Goal: Information Seeking & Learning: Learn about a topic

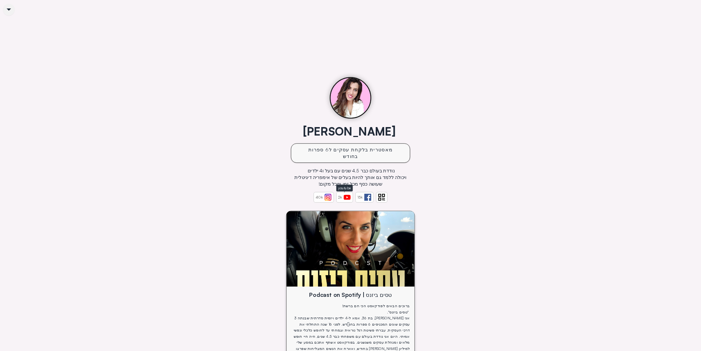
click at [345, 194] on img at bounding box center [347, 197] width 7 height 7
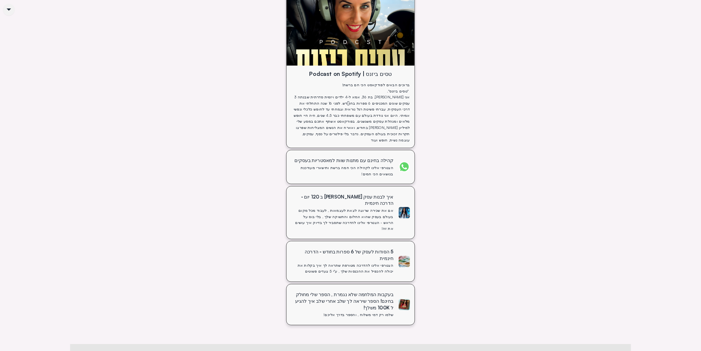
scroll to position [270, 0]
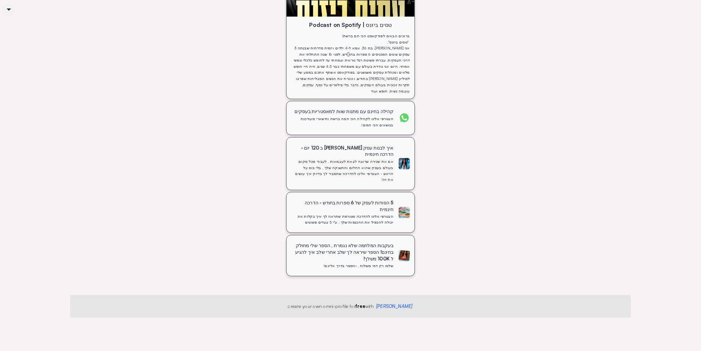
click at [376, 152] on div "איך לבנות עסק [PERSON_NAME] ב 120 יום - הדרכה חינמית" at bounding box center [343, 150] width 99 height 13
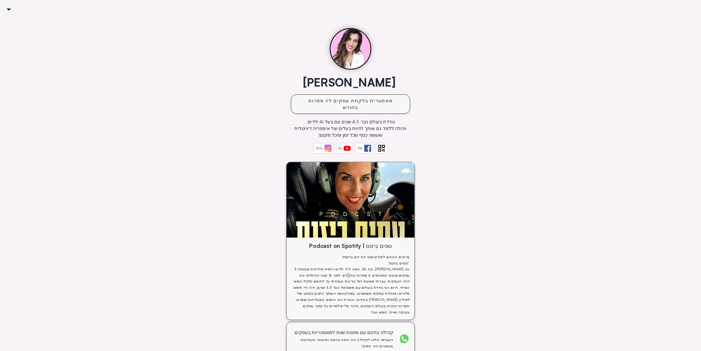
scroll to position [12, 0]
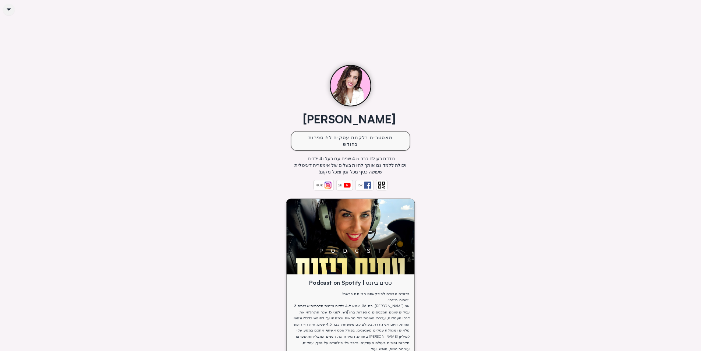
click at [376, 225] on img at bounding box center [351, 236] width 128 height 75
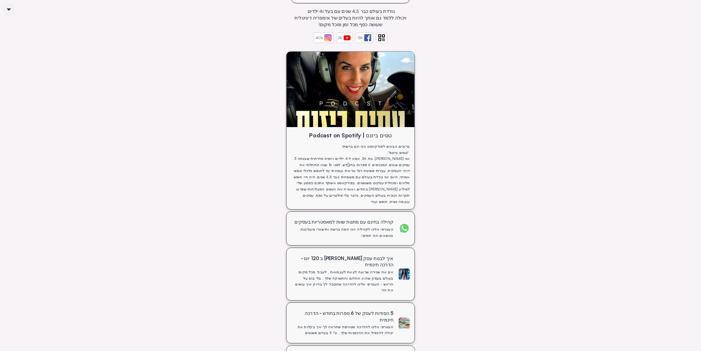
scroll to position [196, 0]
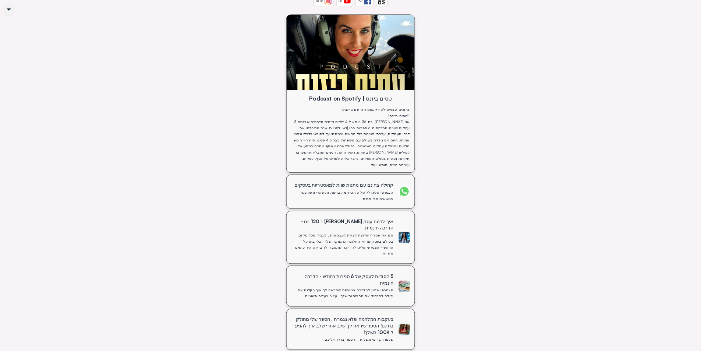
click at [391, 182] on div "קהילה בחינם עם מתנות שוות למאסטריות בעסקים" at bounding box center [343, 185] width 99 height 7
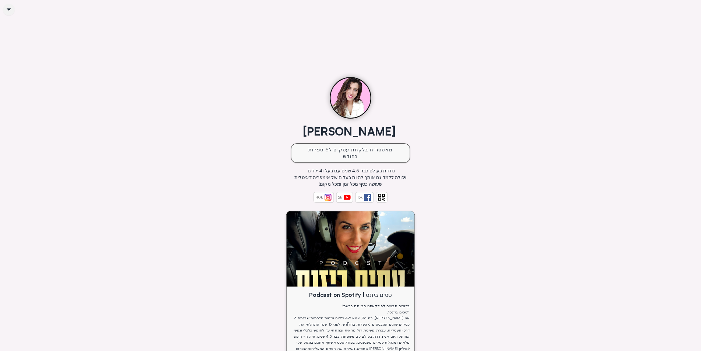
click at [469, 169] on div "[PERSON_NAME] מאסטרית בלקחת עסקים ל6 ספרות בחודש נודדת בעולם כבר 4.5 שנים עם בע…" at bounding box center [350, 308] width 561 height 476
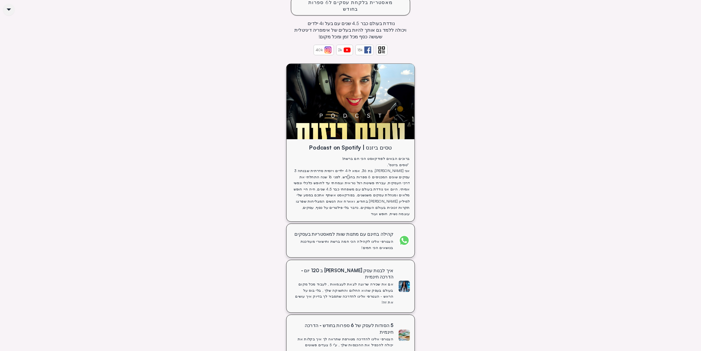
scroll to position [184, 0]
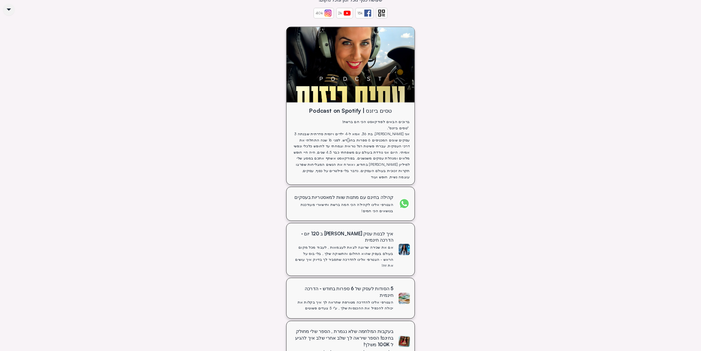
click at [393, 246] on div "אם את שכירה שרוצה לצאת לעצמאות , לעבוד מכל מקום בעולם בעסק שהוא החלום והתשוקה ש…" at bounding box center [343, 256] width 99 height 25
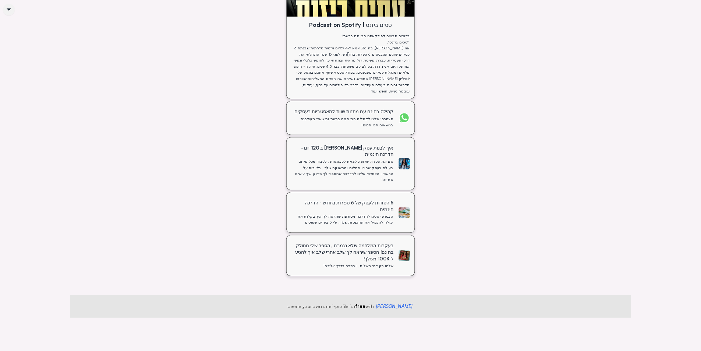
click at [410, 261] on div at bounding box center [404, 255] width 11 height 11
